Goal: Check status

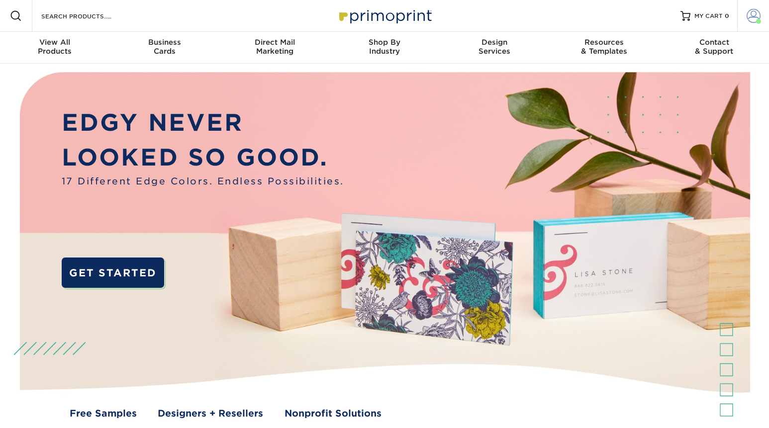
click at [757, 21] on span at bounding box center [758, 21] width 5 height 5
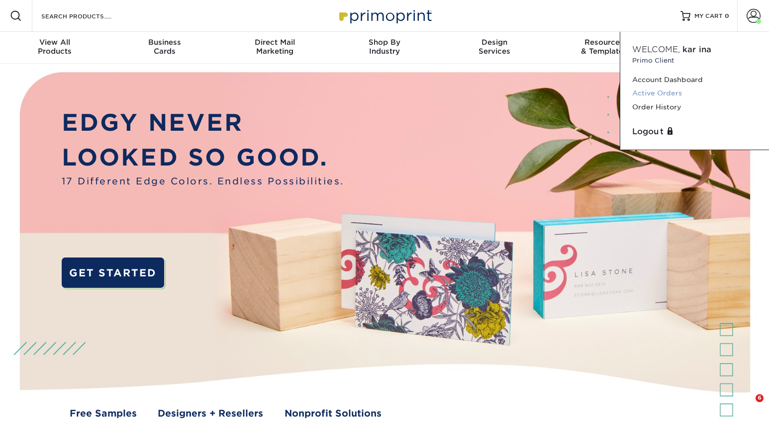
click at [655, 96] on link "Active Orders" at bounding box center [694, 93] width 125 height 13
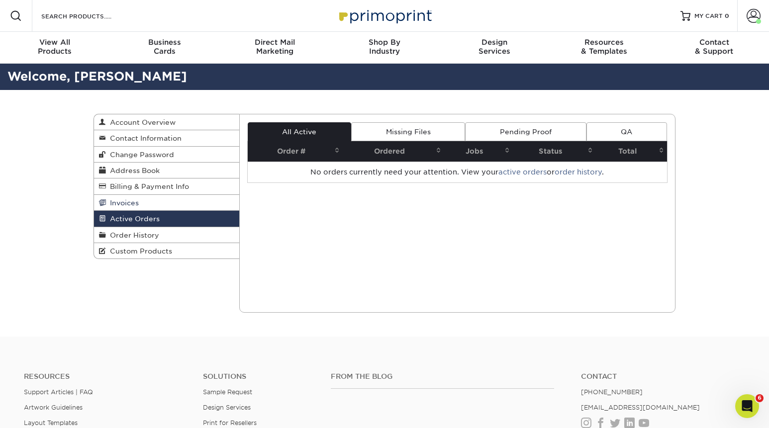
click at [140, 204] on link "Invoices" at bounding box center [166, 203] width 145 height 16
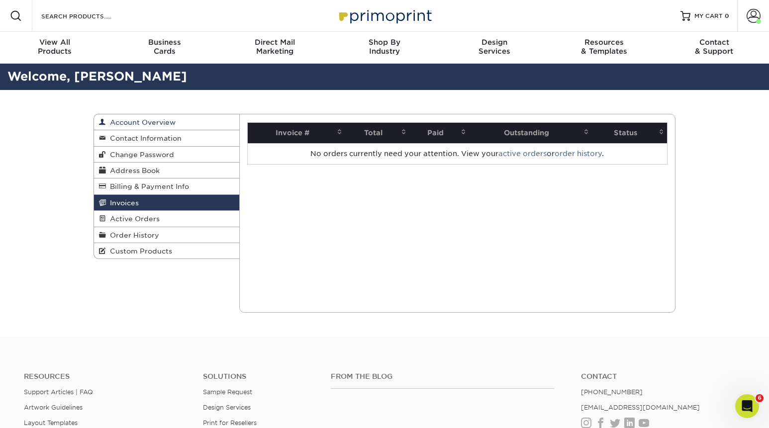
click at [145, 122] on span "Account Overview" at bounding box center [141, 122] width 70 height 8
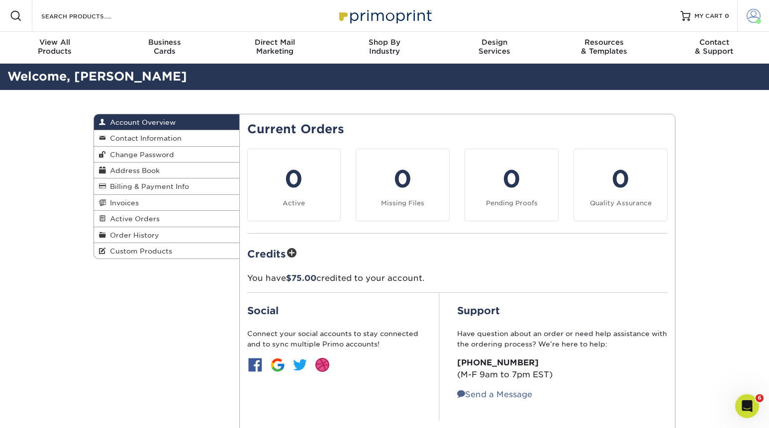
click at [755, 16] on span at bounding box center [754, 16] width 14 height 14
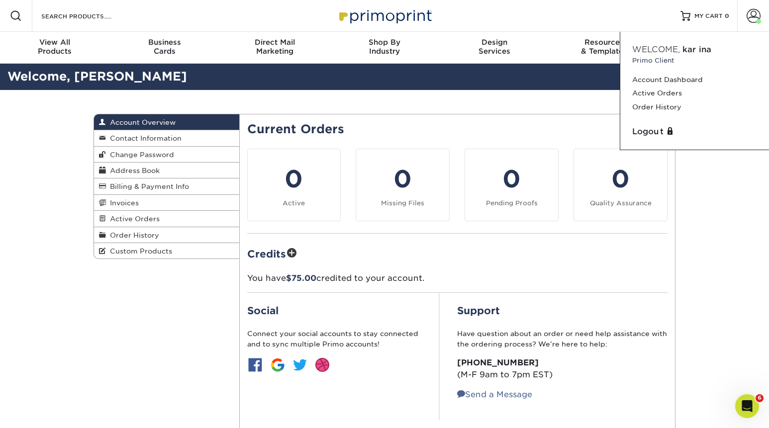
click at [717, 208] on div "Account Overview Account Overview Contact Information Change Password Address B…" at bounding box center [384, 277] width 769 height 375
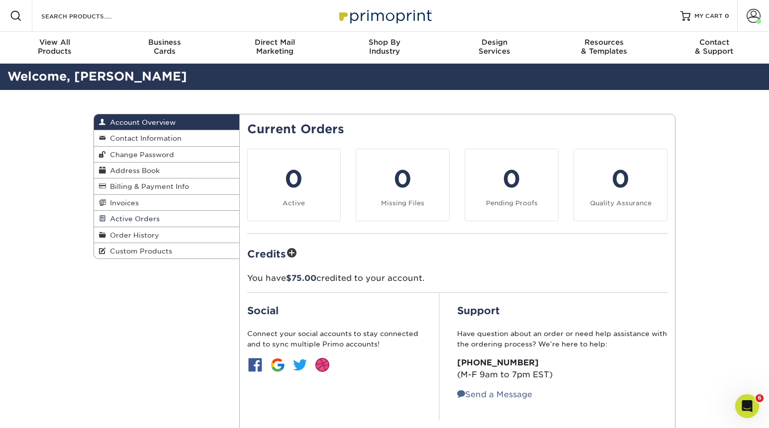
click at [153, 220] on span "Active Orders" at bounding box center [133, 219] width 54 height 8
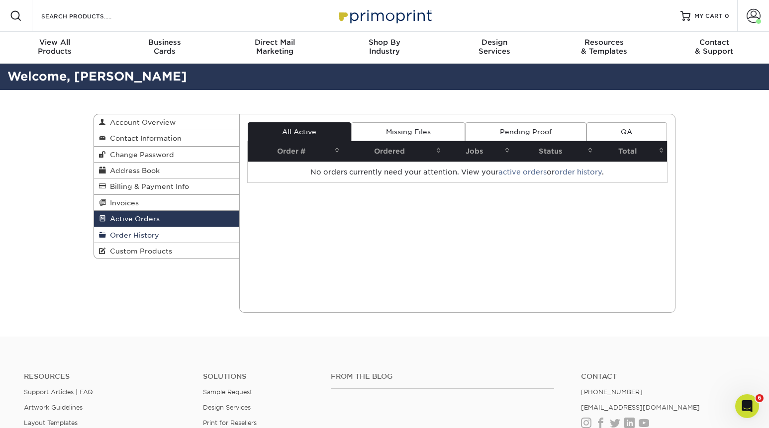
click at [154, 232] on span "Order History" at bounding box center [132, 235] width 53 height 8
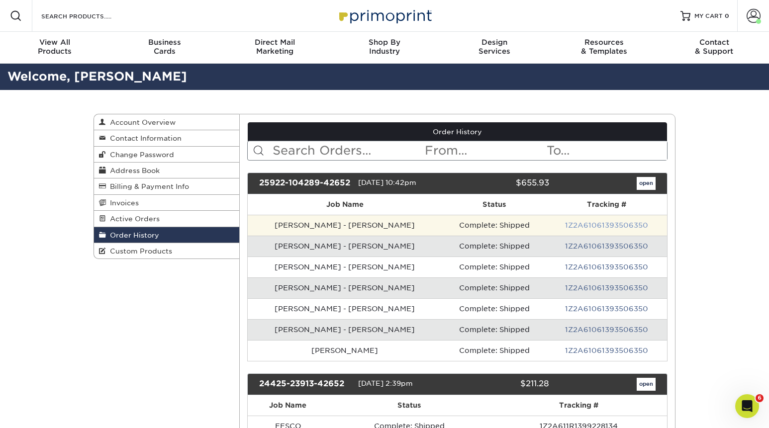
click at [615, 226] on link "1Z2A61061393506350" at bounding box center [606, 225] width 83 height 8
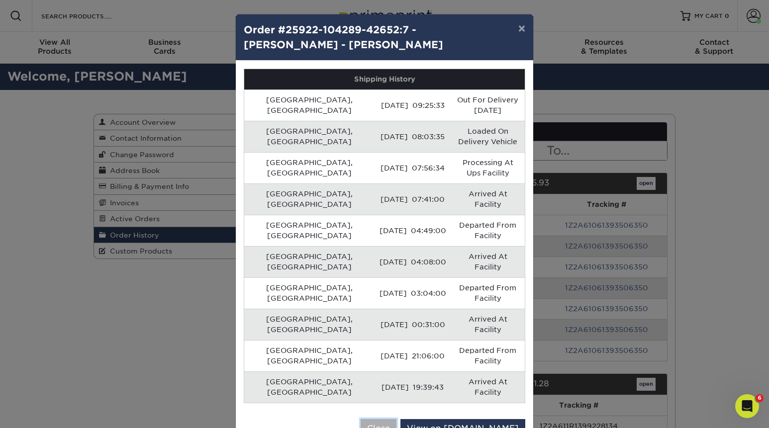
click at [396, 419] on button "Close" at bounding box center [379, 428] width 36 height 19
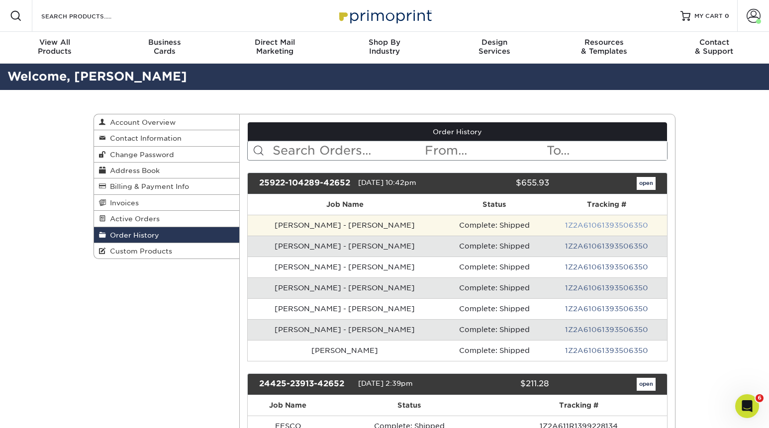
click at [605, 227] on link "1Z2A61061393506350" at bounding box center [606, 225] width 83 height 8
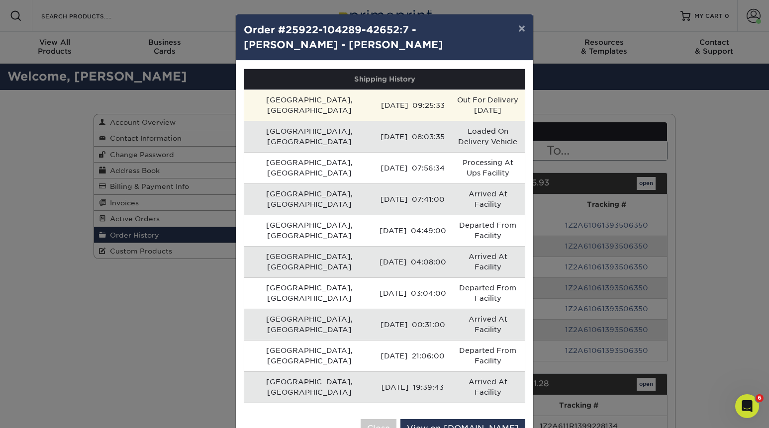
click at [461, 101] on td "Out For Delivery Today" at bounding box center [488, 105] width 74 height 31
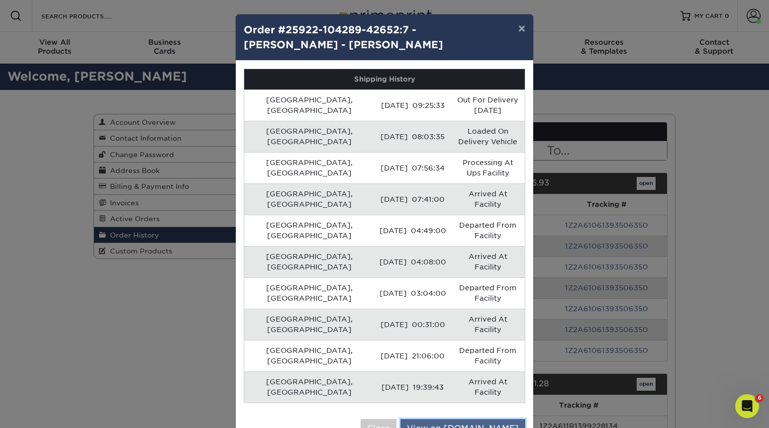
click at [469, 419] on link "View on UPS.com" at bounding box center [462, 428] width 125 height 19
click at [522, 27] on button "×" at bounding box center [521, 28] width 23 height 28
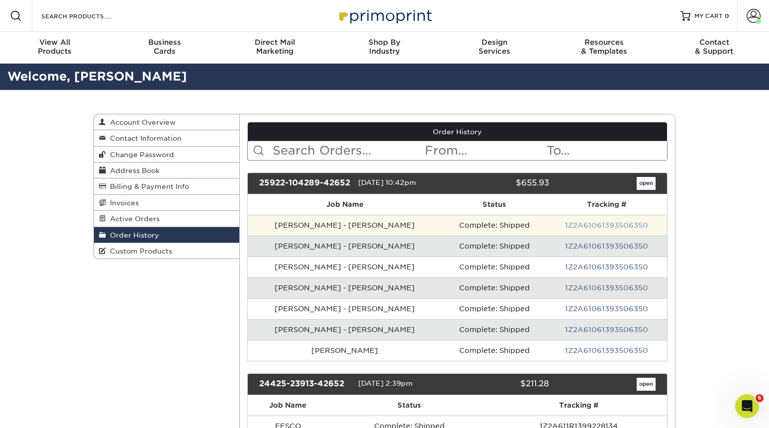
click at [568, 226] on link "1Z2A61061393506350" at bounding box center [606, 225] width 83 height 8
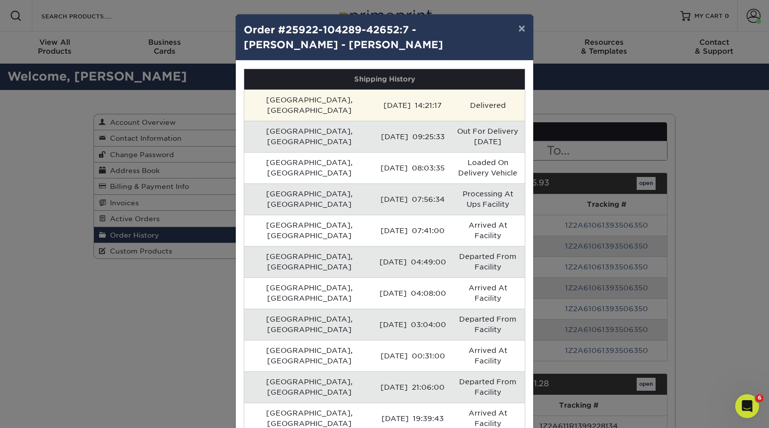
scroll to position [1, 0]
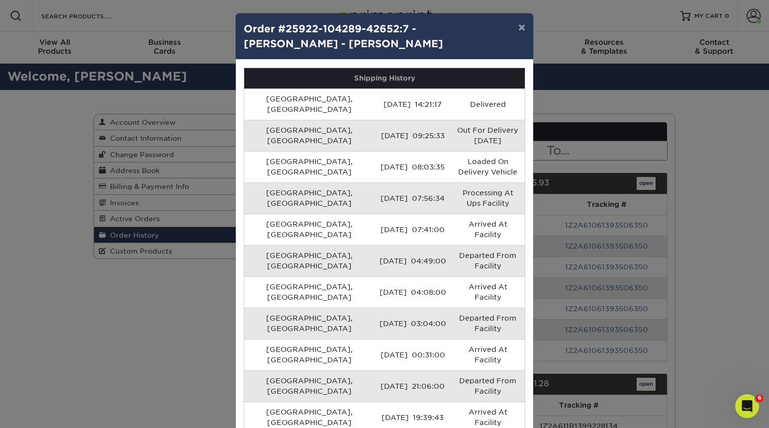
click at [524, 24] on button "×" at bounding box center [521, 27] width 23 height 28
